Goal: Task Accomplishment & Management: Complete application form

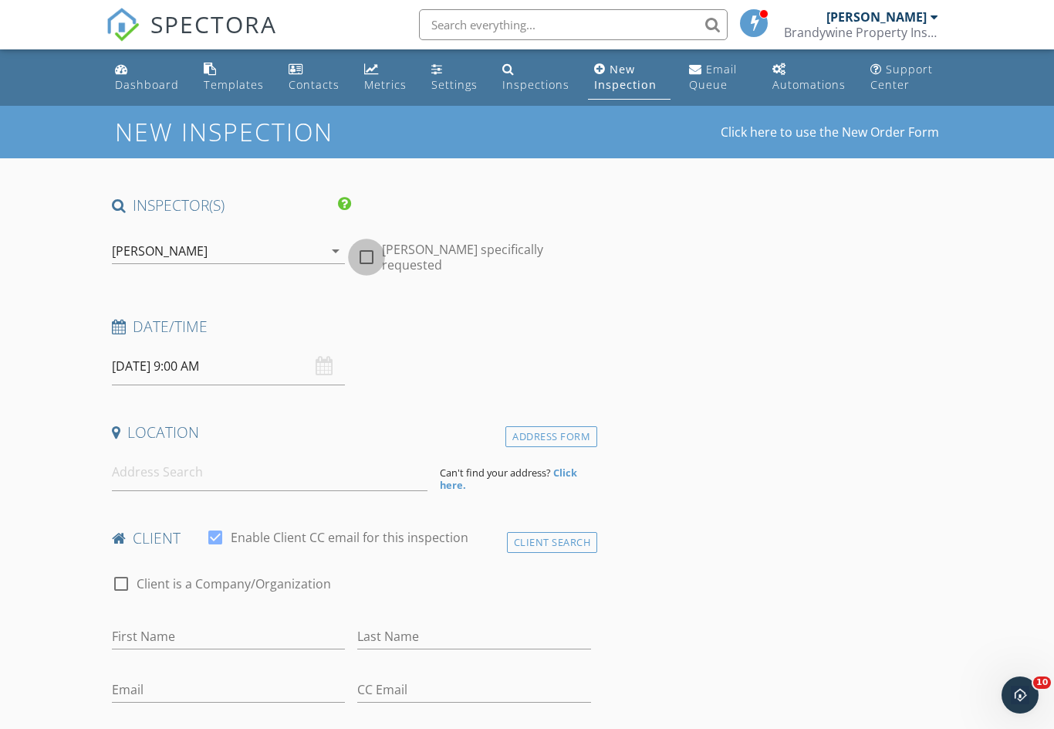
click at [362, 258] on div at bounding box center [367, 257] width 26 height 26
checkbox input "true"
click at [211, 365] on input "[DATE] 9:00 AM" at bounding box center [229, 366] width 234 height 38
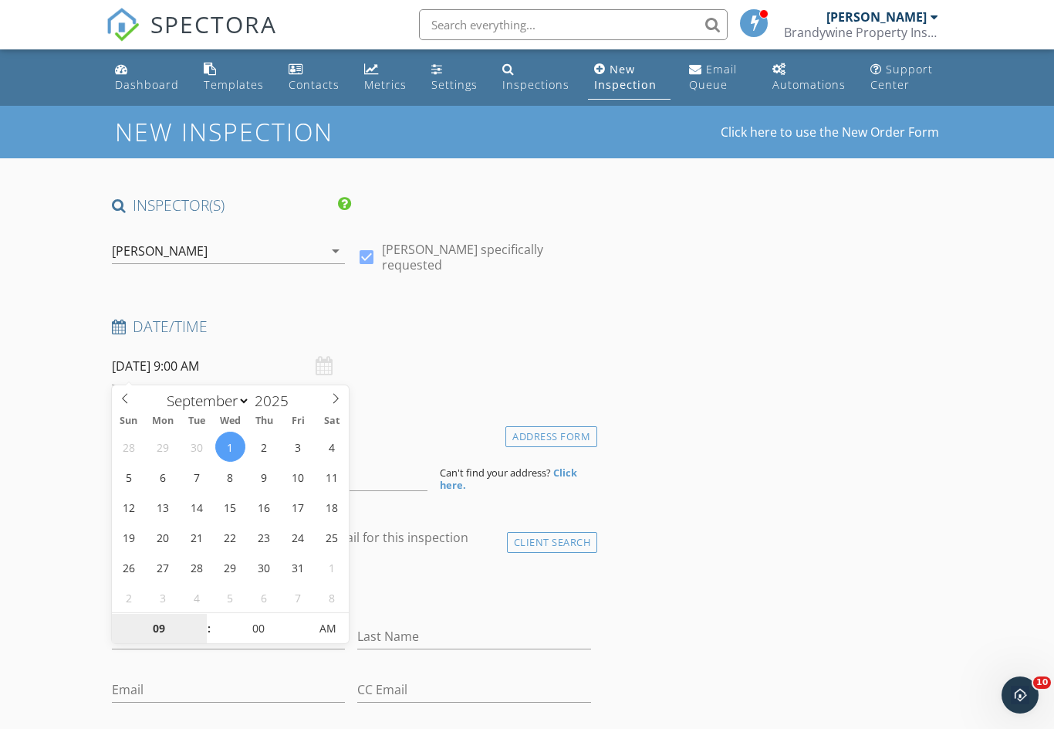
type input "[DATE] 9:00 AM"
select select "9"
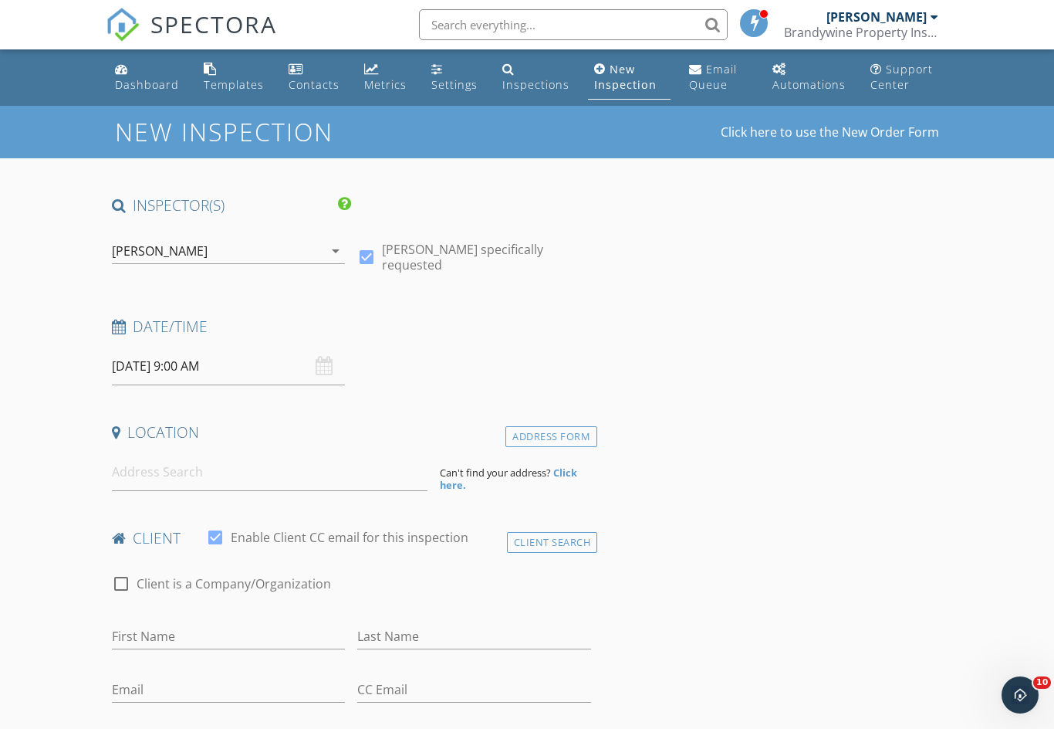
click at [553, 465] on strong "Click here." at bounding box center [508, 478] width 137 height 26
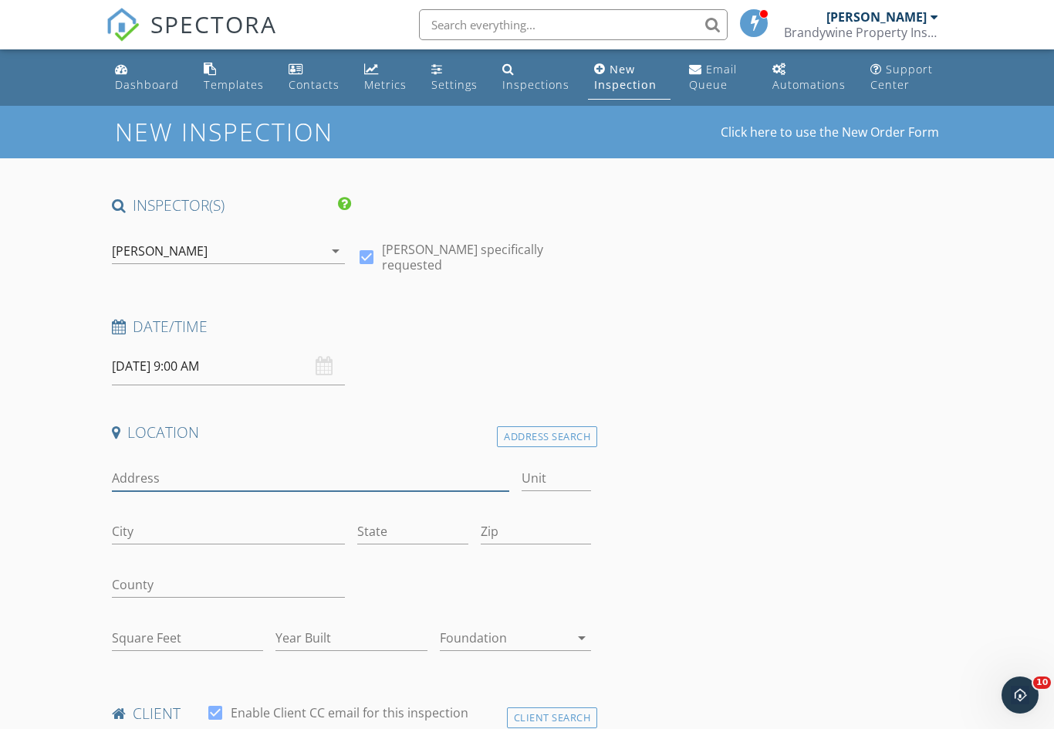
click at [163, 476] on input "Address" at bounding box center [311, 477] width 398 height 25
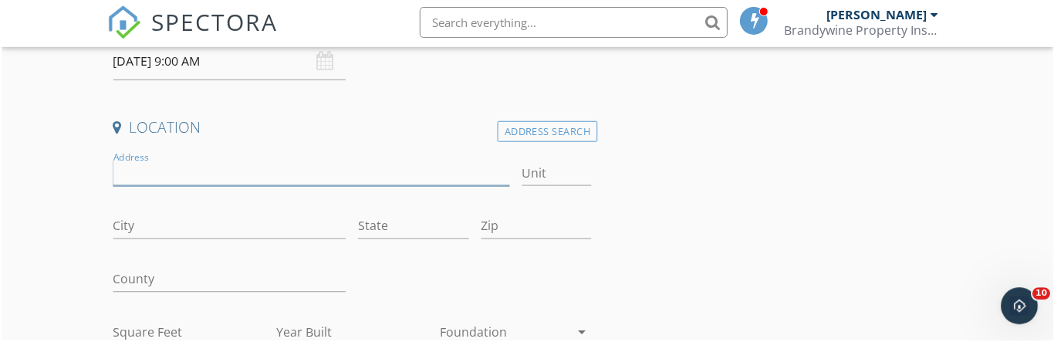
scroll to position [305, 0]
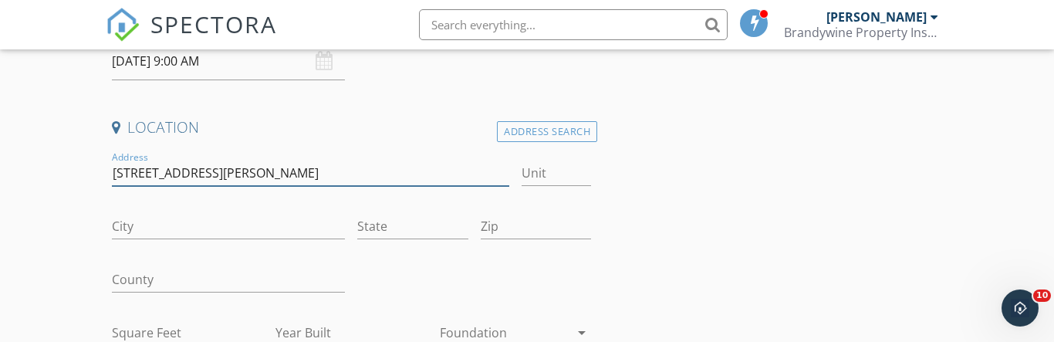
type input "[STREET_ADDRESS][PERSON_NAME]"
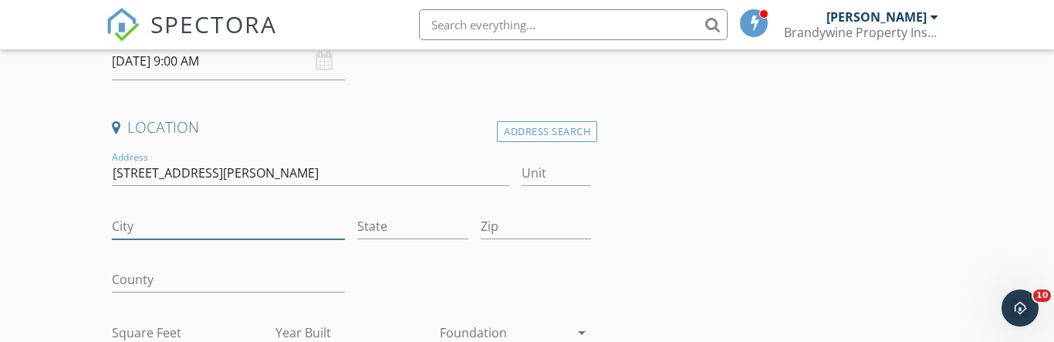
click at [162, 222] on input "City" at bounding box center [229, 226] width 234 height 25
type input "Pottstown"
click at [405, 220] on input "State" at bounding box center [412, 226] width 110 height 25
type input "Pa"
click at [538, 221] on input "Zip" at bounding box center [536, 226] width 110 height 25
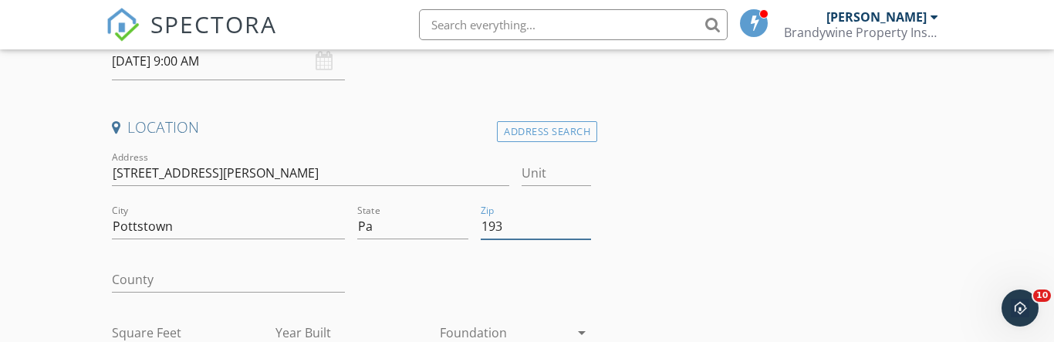
type input "19"
type input "2160"
type input "1900"
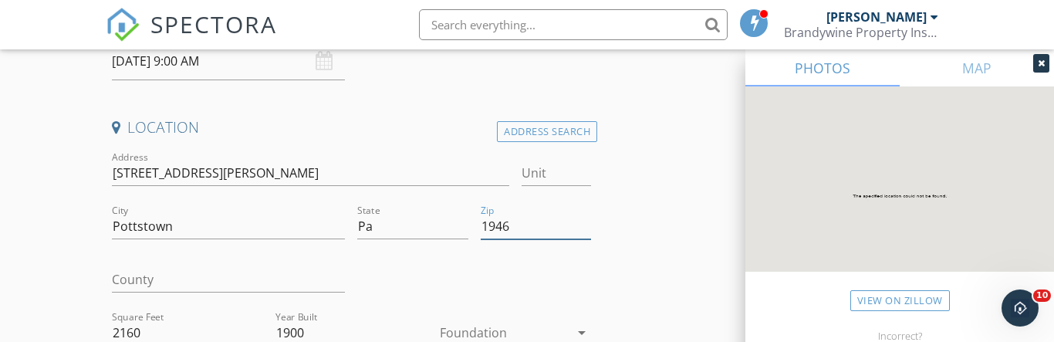
type input "19464"
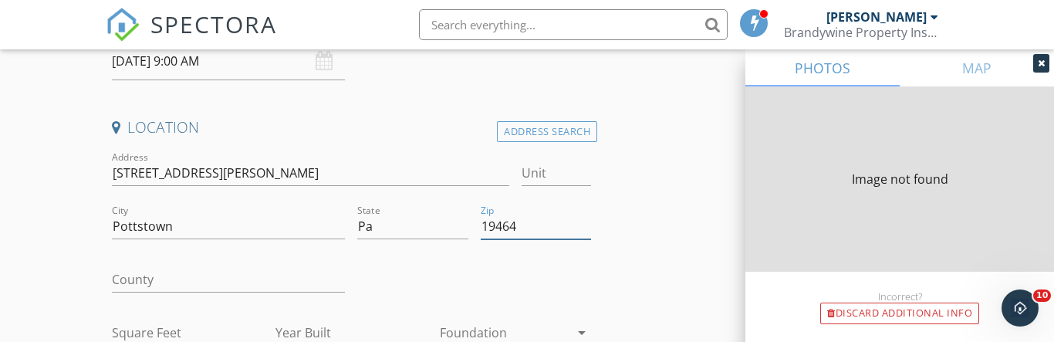
type input "2160"
type input "1900"
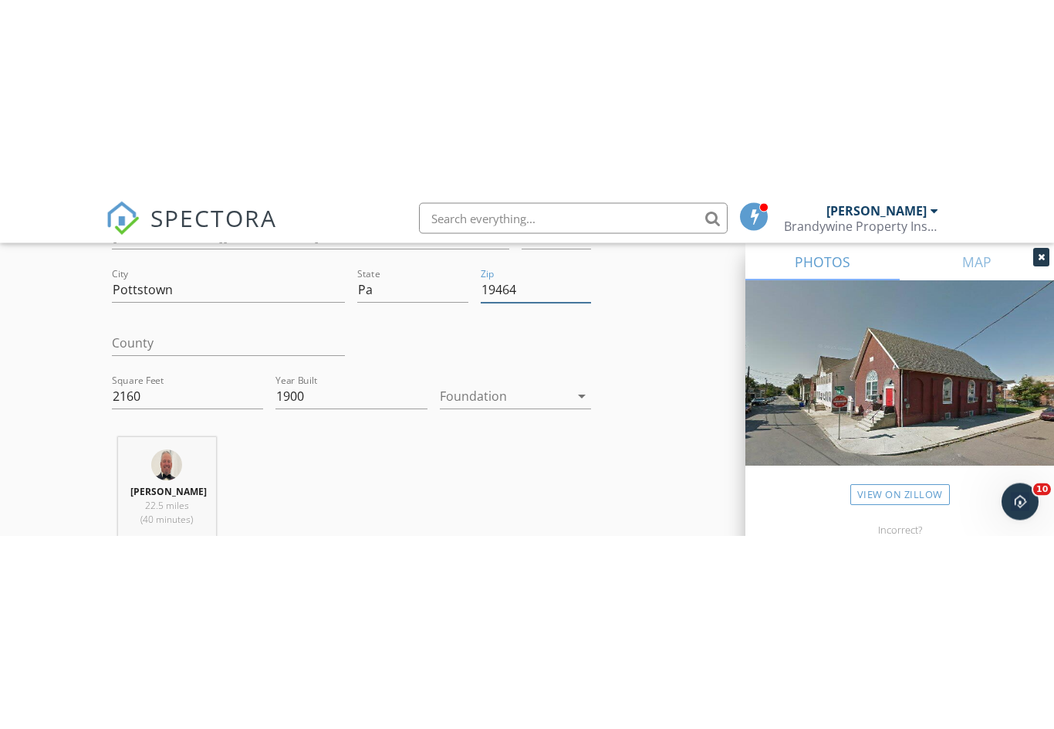
scroll to position [435, 0]
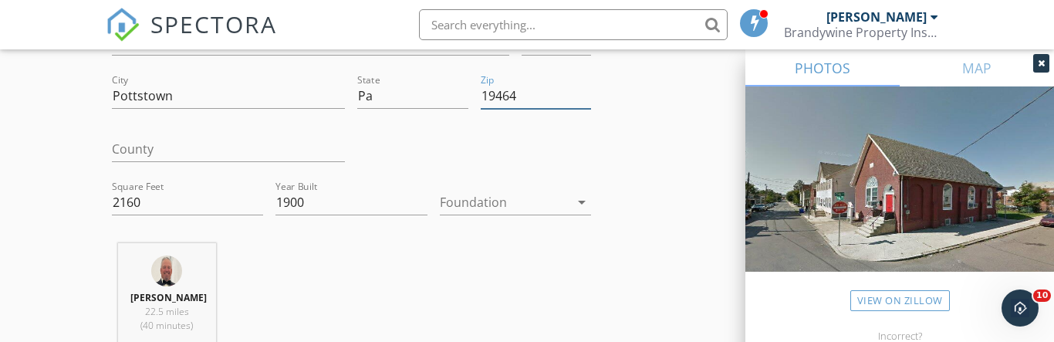
type input "19464"
click at [583, 200] on icon "arrow_drop_down" at bounding box center [582, 202] width 19 height 19
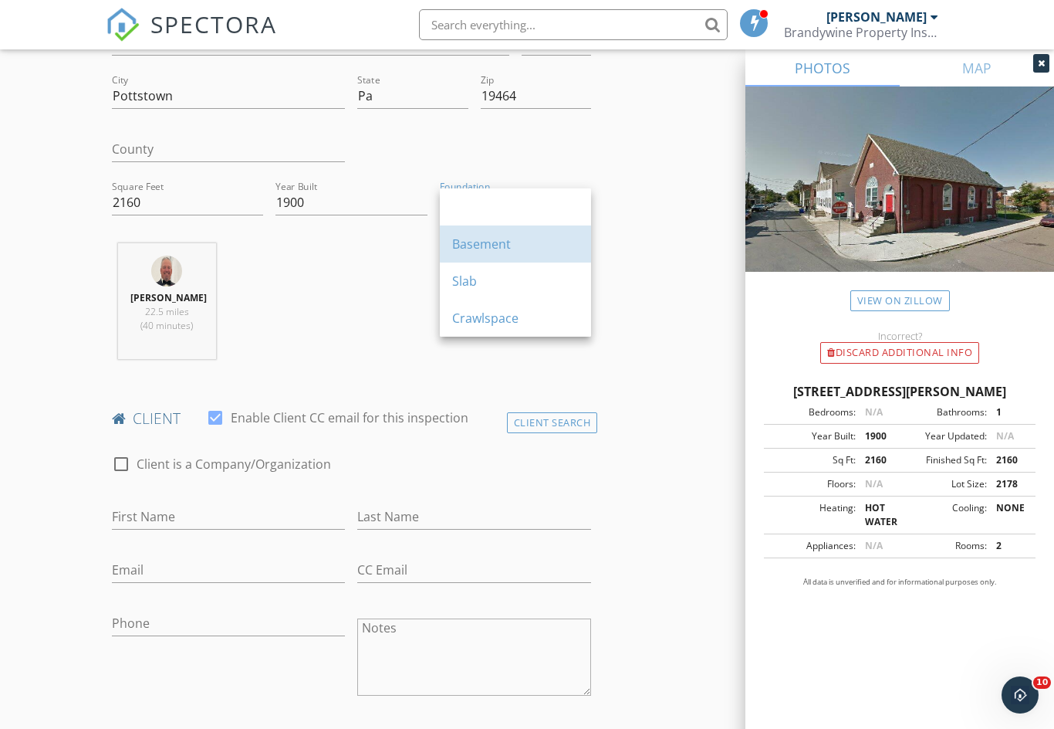
click at [500, 246] on div "Basement" at bounding box center [515, 244] width 127 height 19
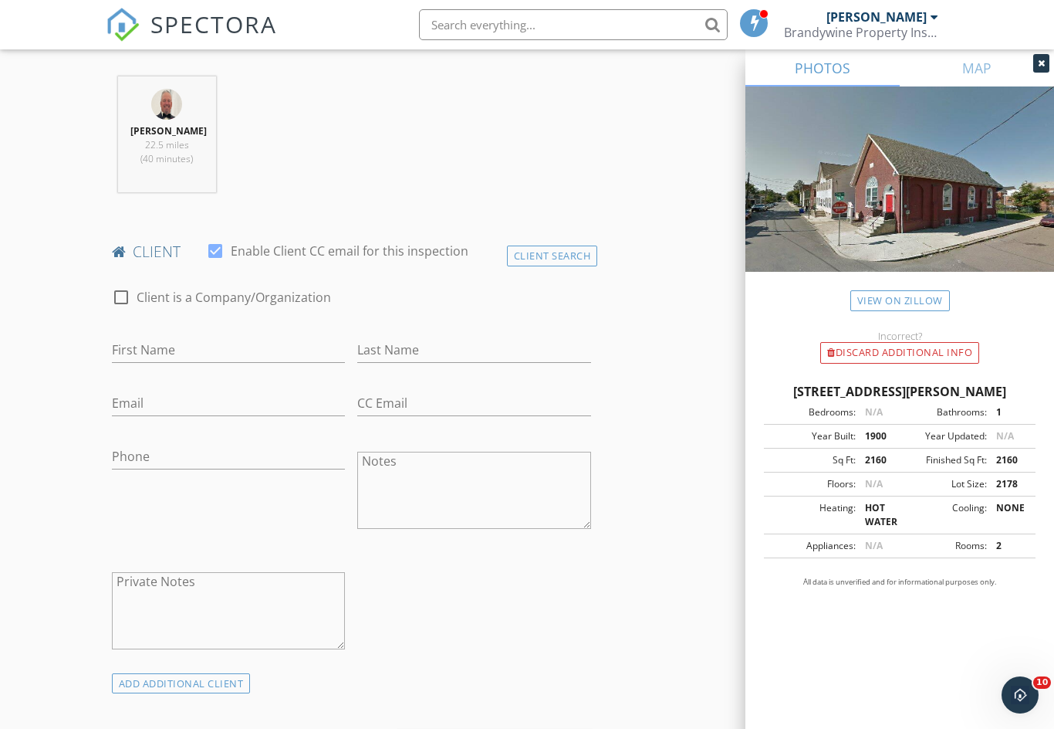
scroll to position [604, 0]
click at [121, 296] on div at bounding box center [121, 295] width 26 height 26
checkbox input "true"
click at [171, 340] on input "Enable Client CC email for this inspection" at bounding box center [351, 347] width 479 height 25
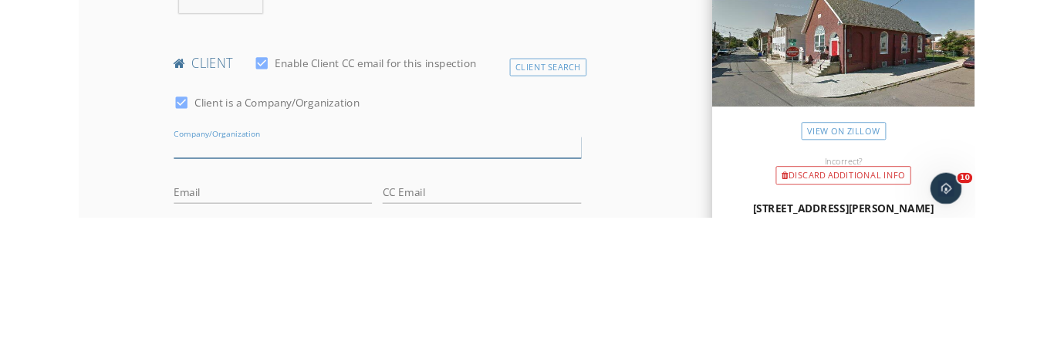
scroll to position [779, 0]
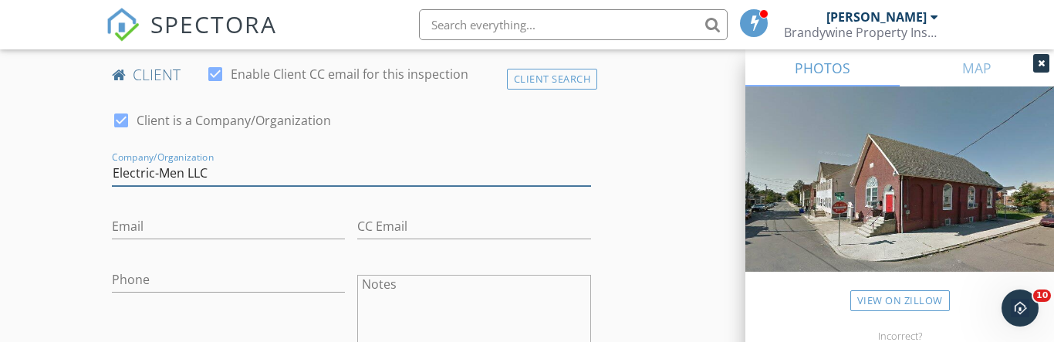
type input "Electric-Men LLC"
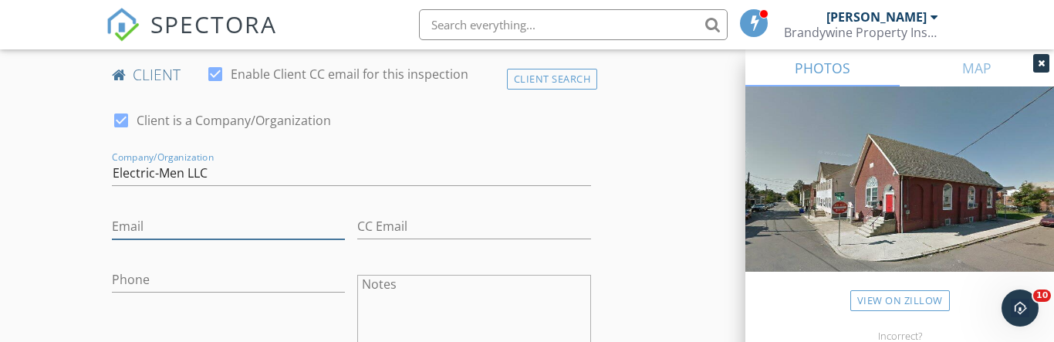
click at [181, 222] on input "Email" at bounding box center [229, 226] width 234 height 25
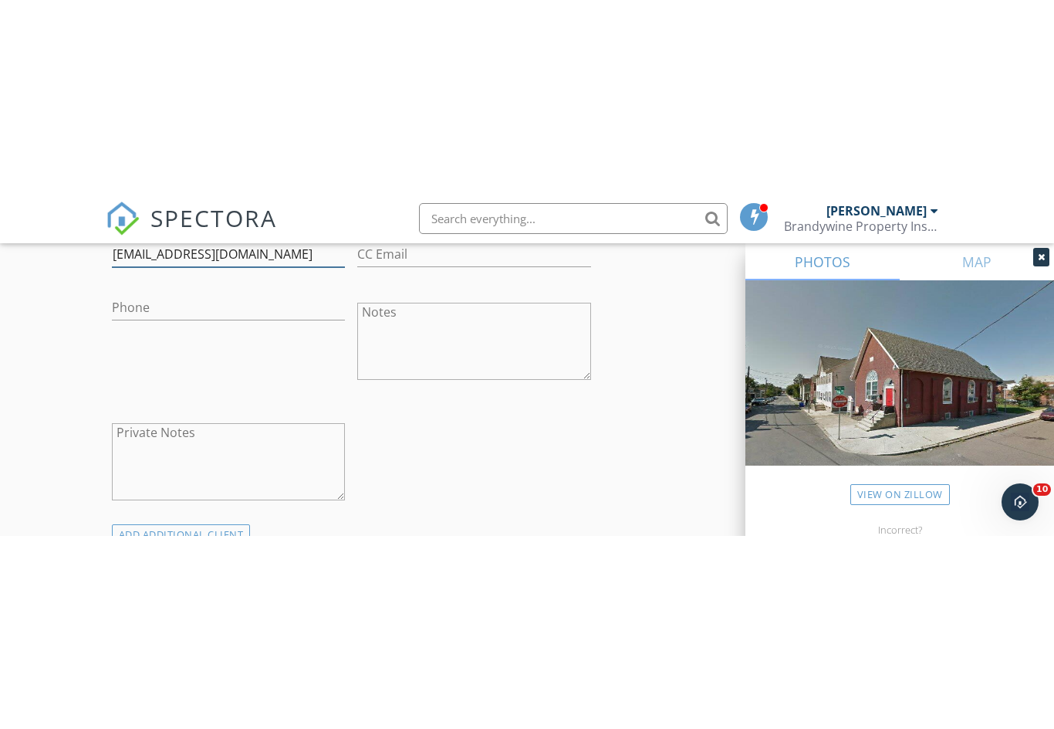
scroll to position [948, 0]
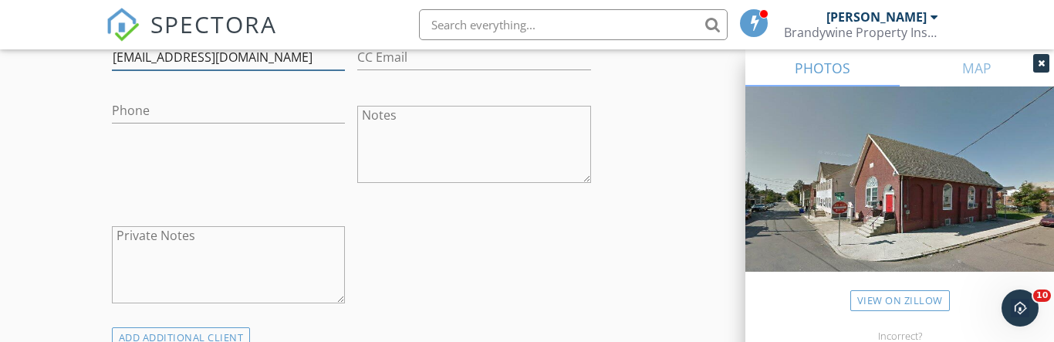
type input "[EMAIL_ADDRESS][DOMAIN_NAME]"
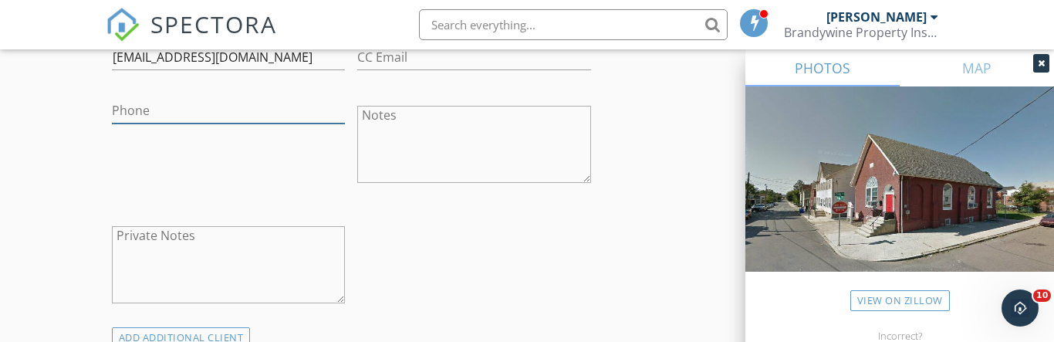
click at [174, 104] on input "Phone" at bounding box center [229, 110] width 234 height 25
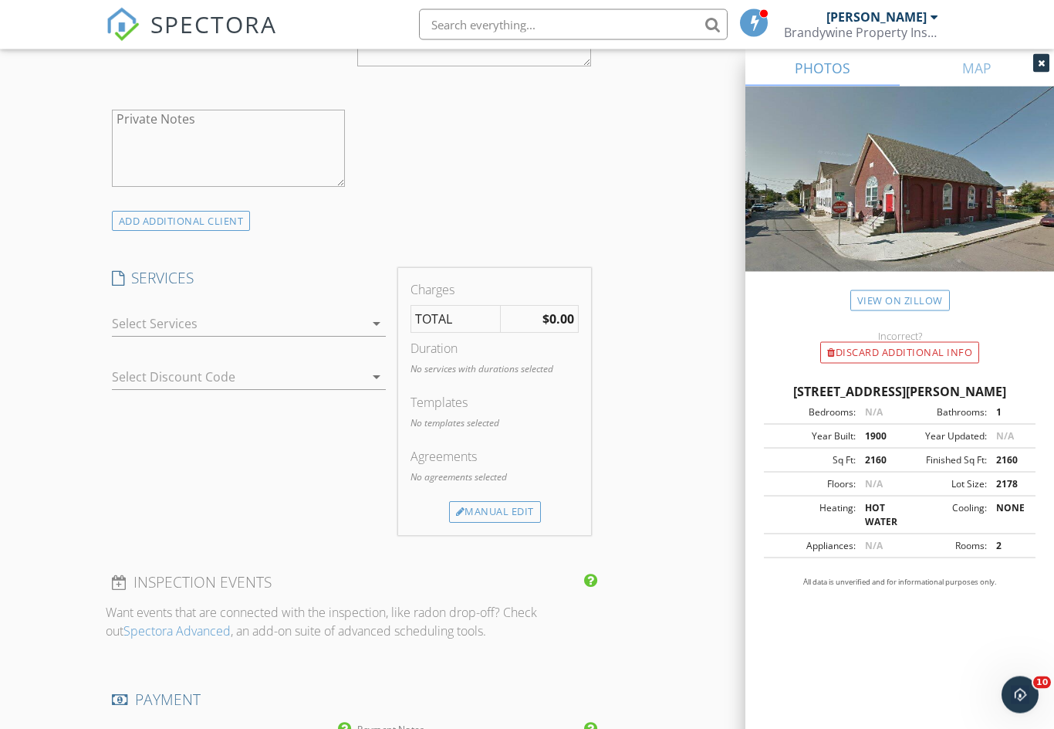
scroll to position [1064, 0]
type input "[PHONE_NUMBER]"
click at [371, 320] on icon "arrow_drop_down" at bounding box center [376, 323] width 19 height 19
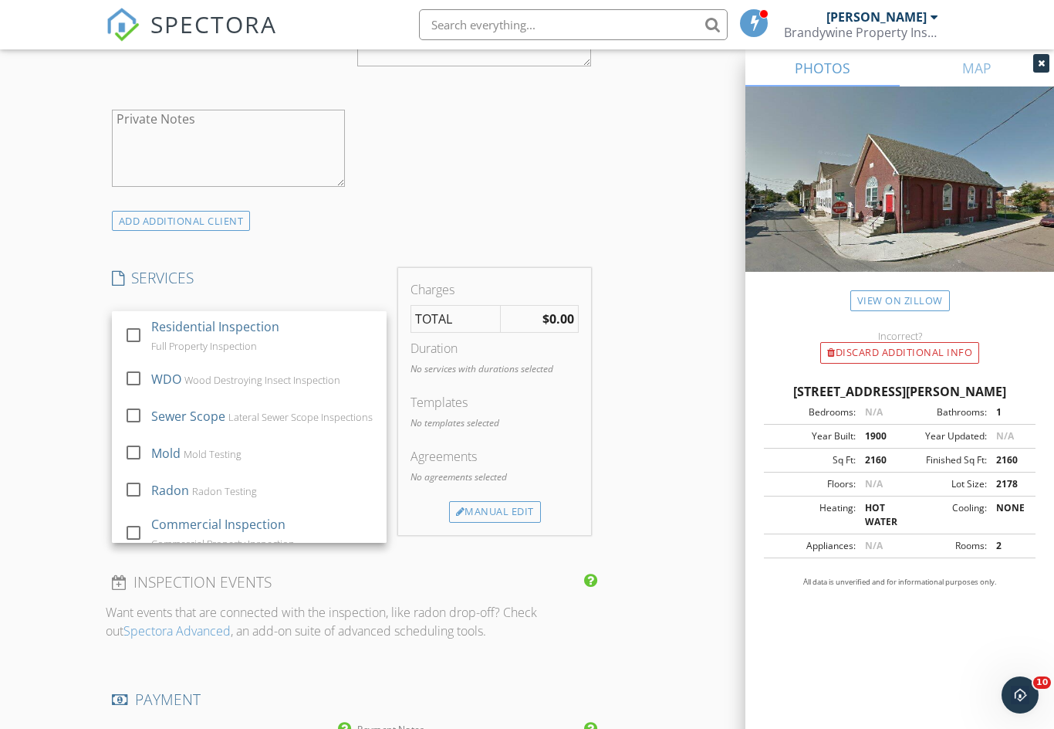
scroll to position [0, 0]
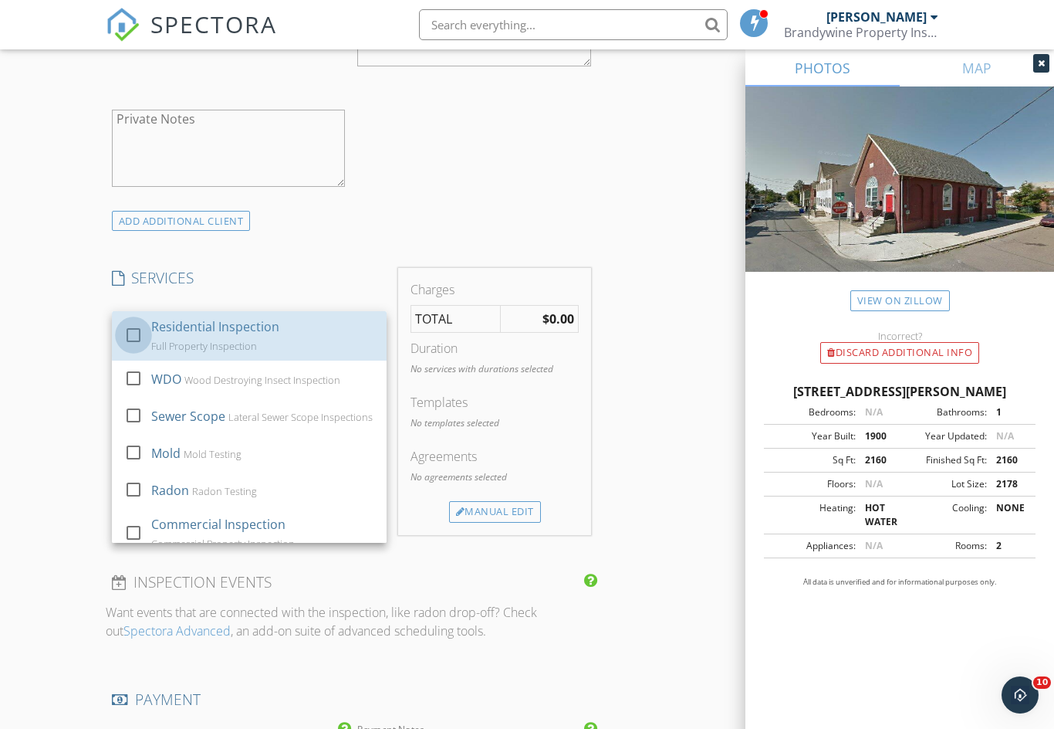
click at [135, 325] on div at bounding box center [133, 335] width 26 height 26
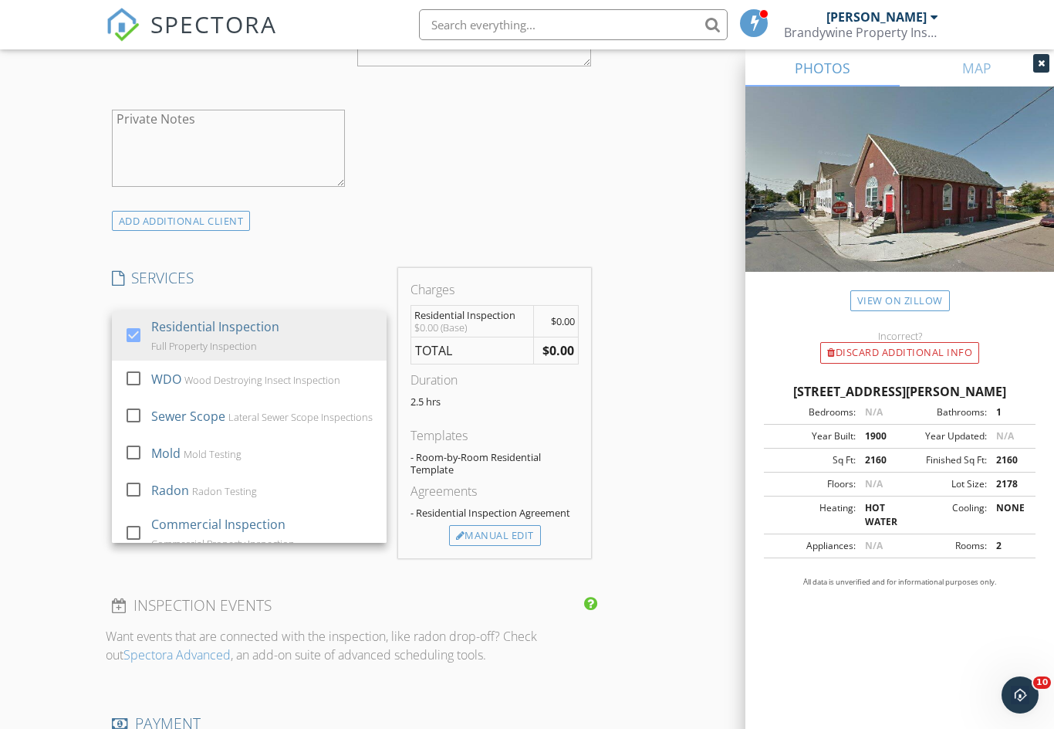
click at [506, 533] on div "Manual Edit" at bounding box center [495, 536] width 92 height 22
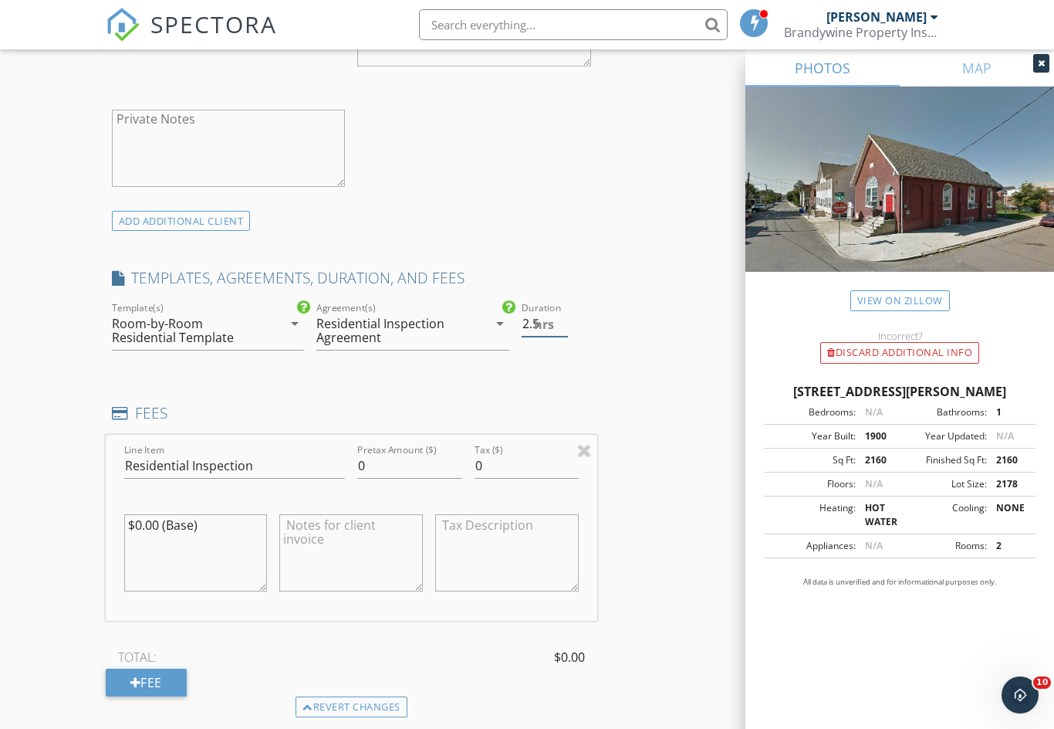
click at [551, 320] on span "hrs" at bounding box center [544, 324] width 20 height 12
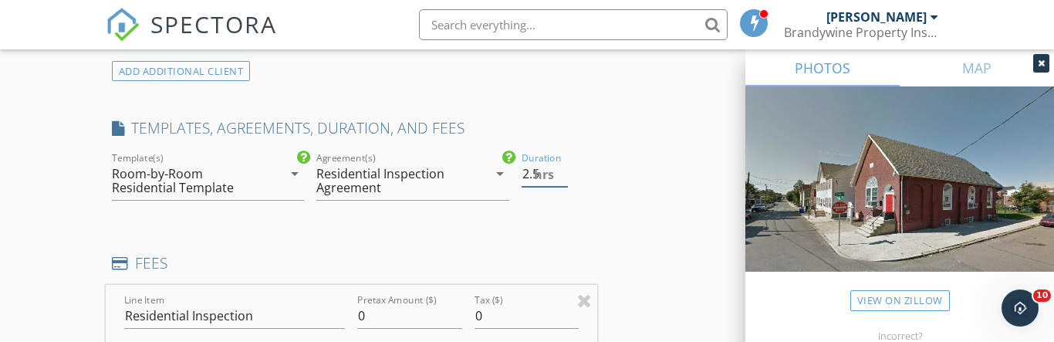
type input "2"
type input "1"
click at [289, 311] on input "Residential Inspection" at bounding box center [235, 315] width 222 height 25
type input "Residential Inspection electric"
click at [408, 312] on input "0" at bounding box center [409, 315] width 104 height 25
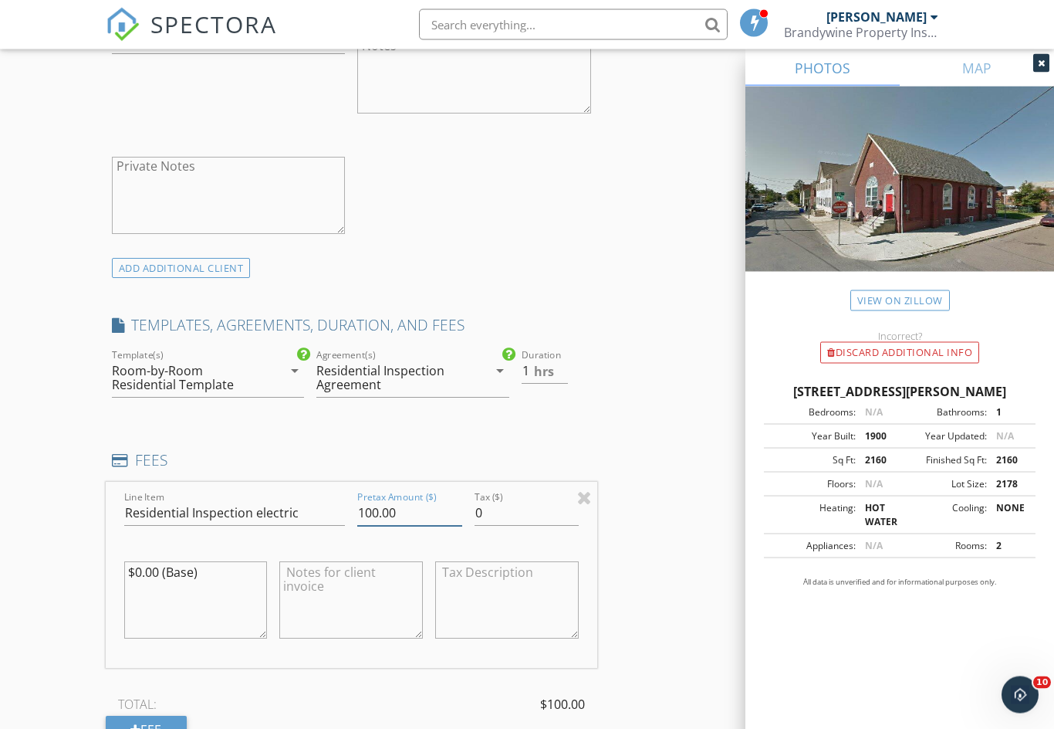
scroll to position [1017, 0]
type input "100.00"
click at [294, 368] on icon "arrow_drop_down" at bounding box center [295, 370] width 19 height 19
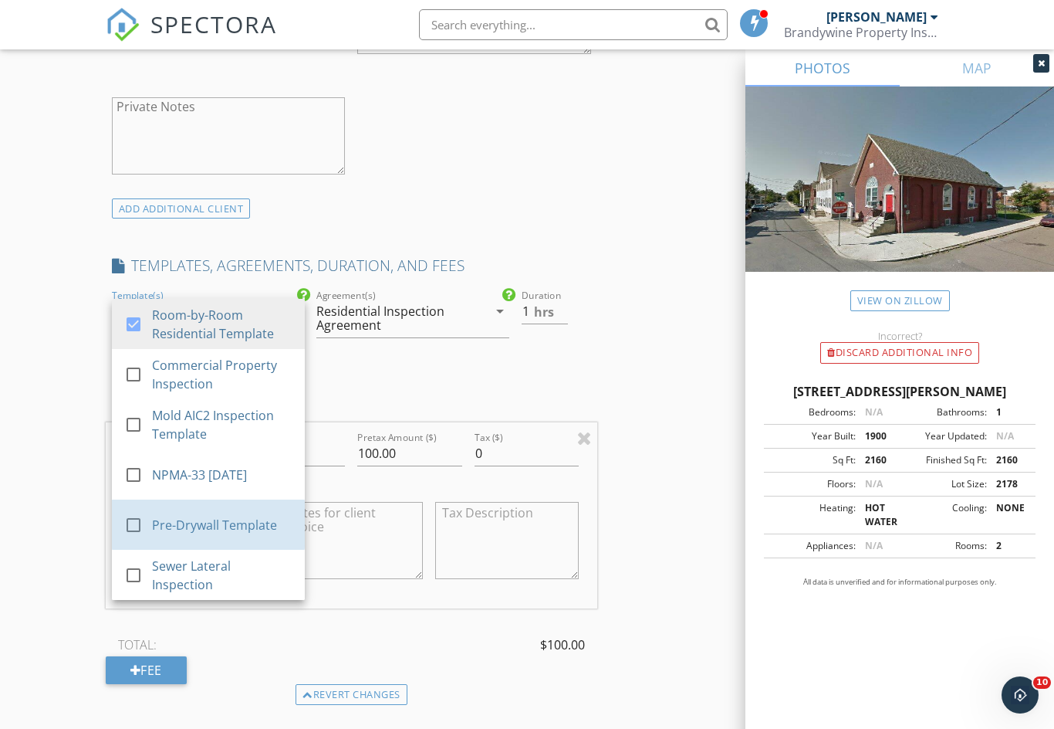
scroll to position [1075, 0]
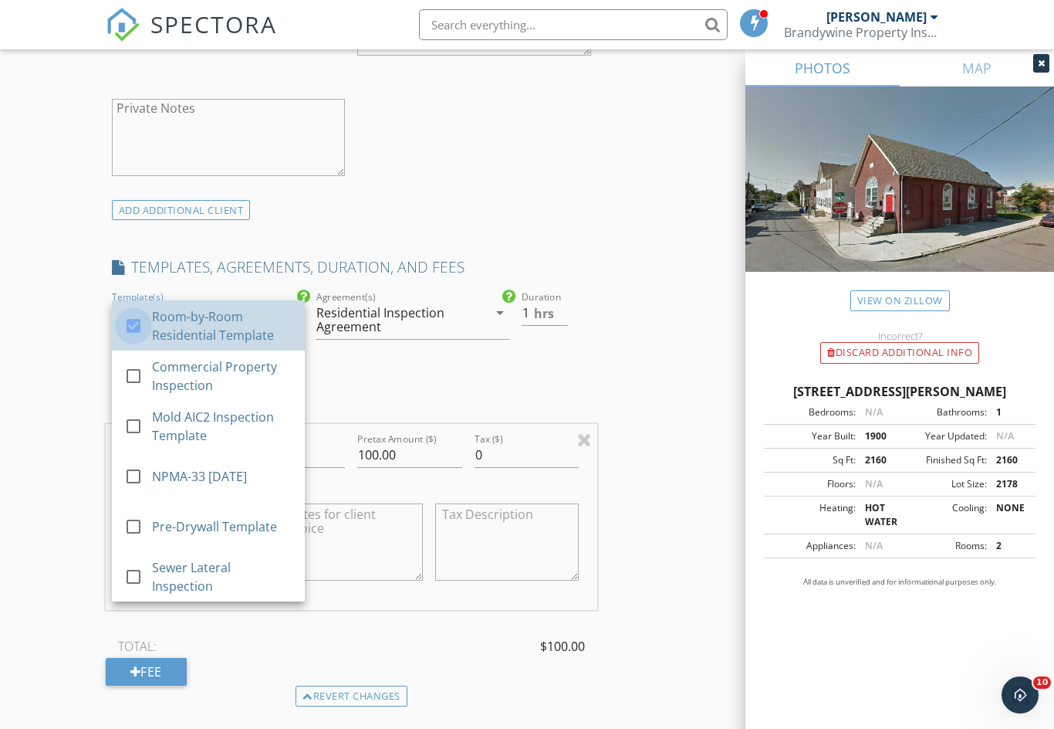
click at [130, 329] on div at bounding box center [133, 326] width 26 height 26
click at [488, 379] on div "INSPECTOR(S) check_box [PERSON_NAME] PRIMARY [PERSON_NAME] arrow_drop_down chec…" at bounding box center [352, 457] width 492 height 2675
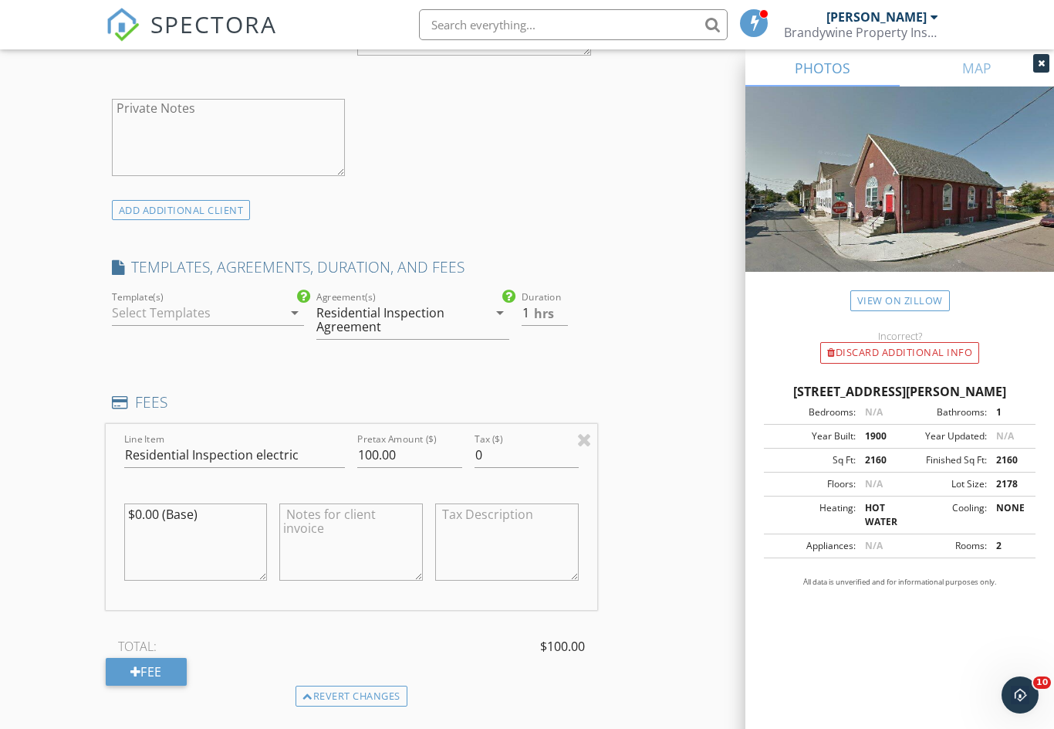
click at [285, 313] on div "arrow_drop_down" at bounding box center [294, 312] width 22 height 19
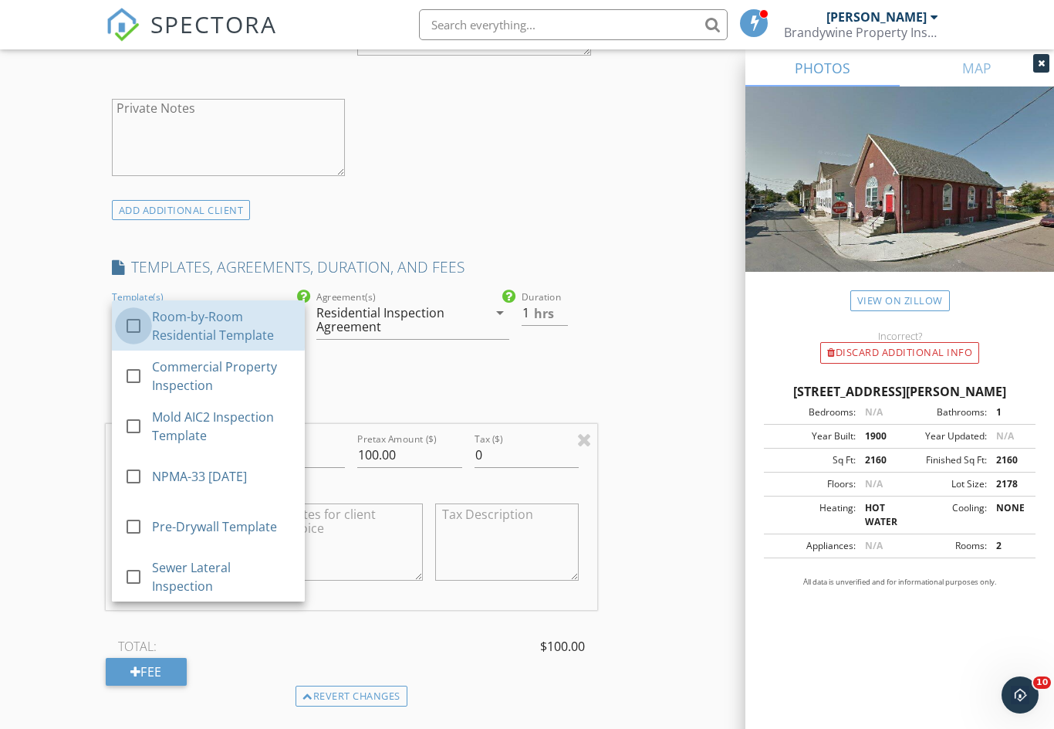
click at [135, 322] on div at bounding box center [133, 326] width 26 height 26
click at [594, 383] on div "INSPECTOR(S) check_box [PERSON_NAME] PRIMARY [PERSON_NAME] arrow_drop_down chec…" at bounding box center [352, 457] width 492 height 2675
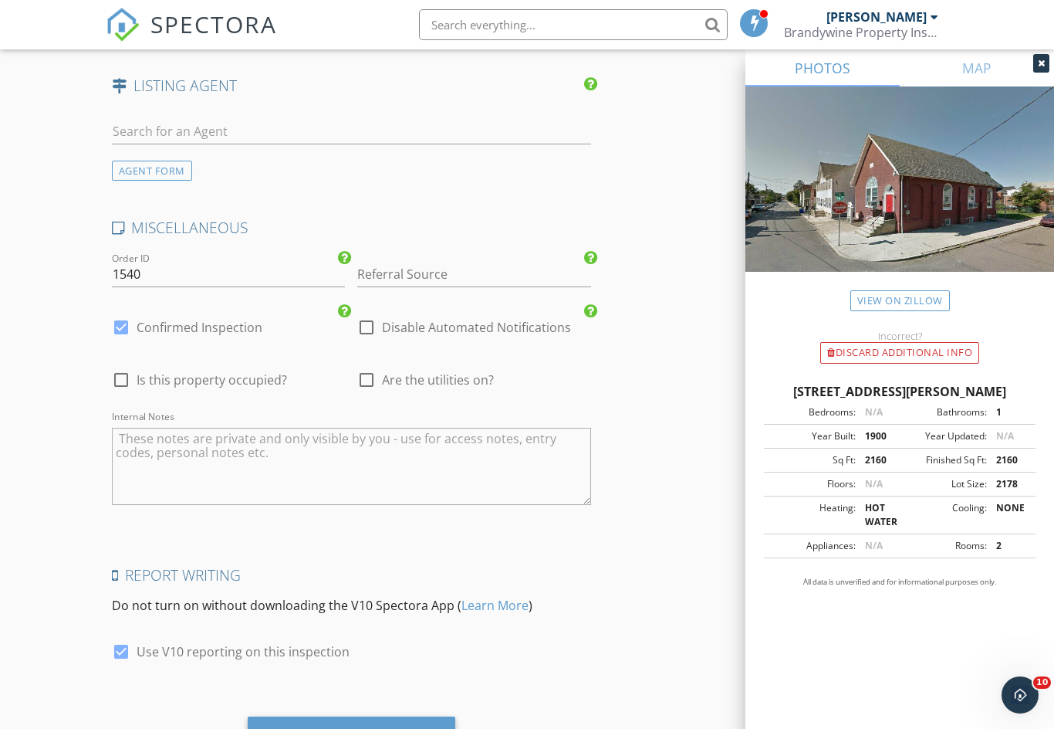
scroll to position [2262, 0]
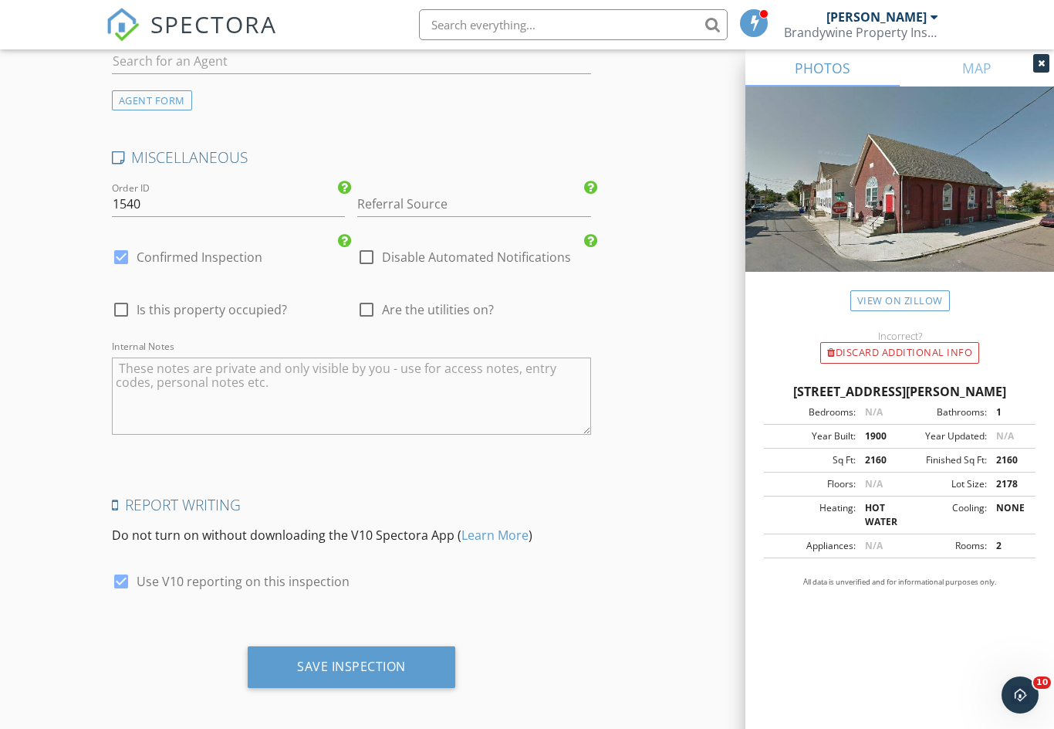
click at [347, 659] on div "Save Inspection" at bounding box center [351, 665] width 109 height 15
